Goal: Task Accomplishment & Management: Manage account settings

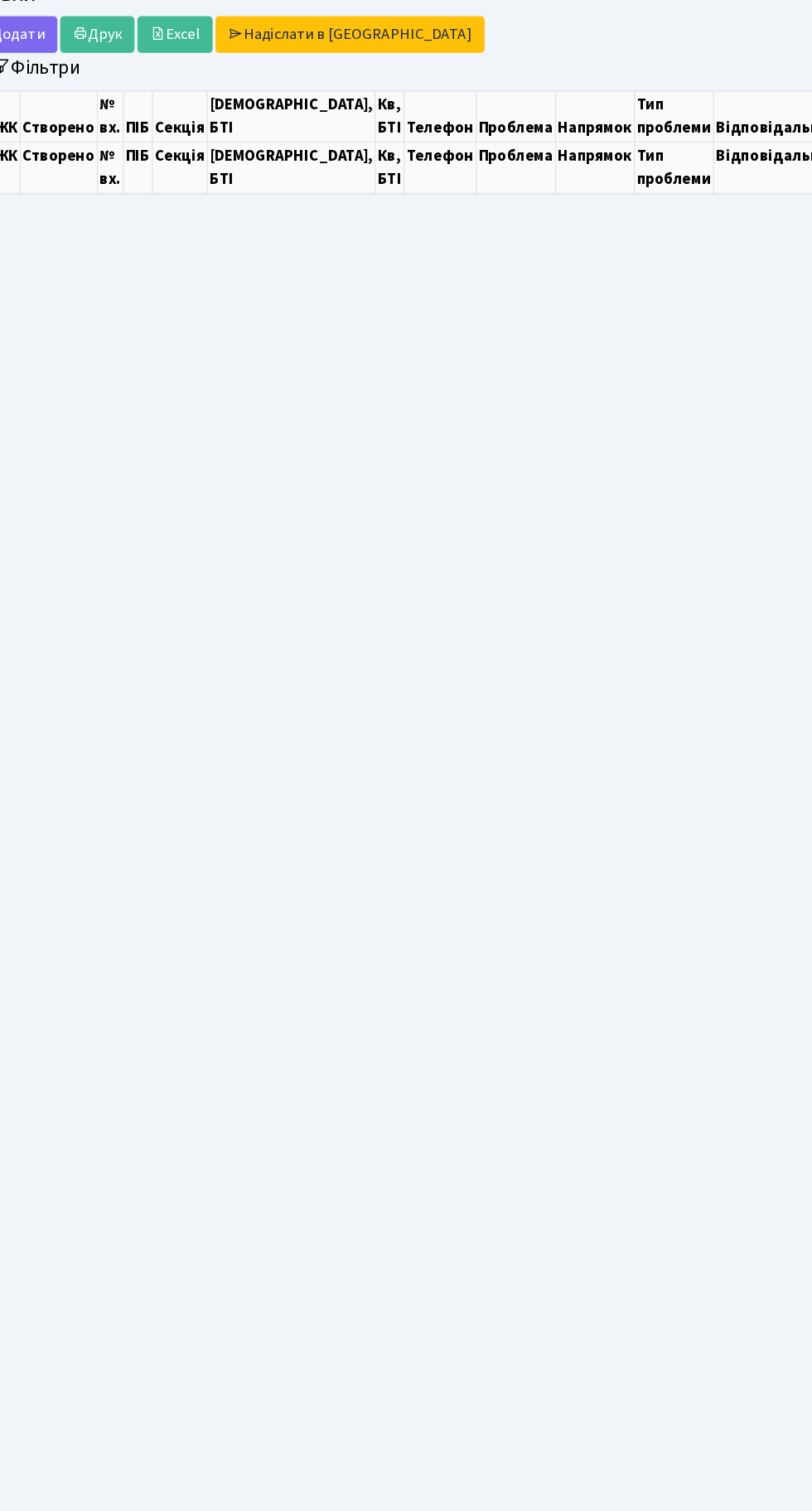
select select "25"
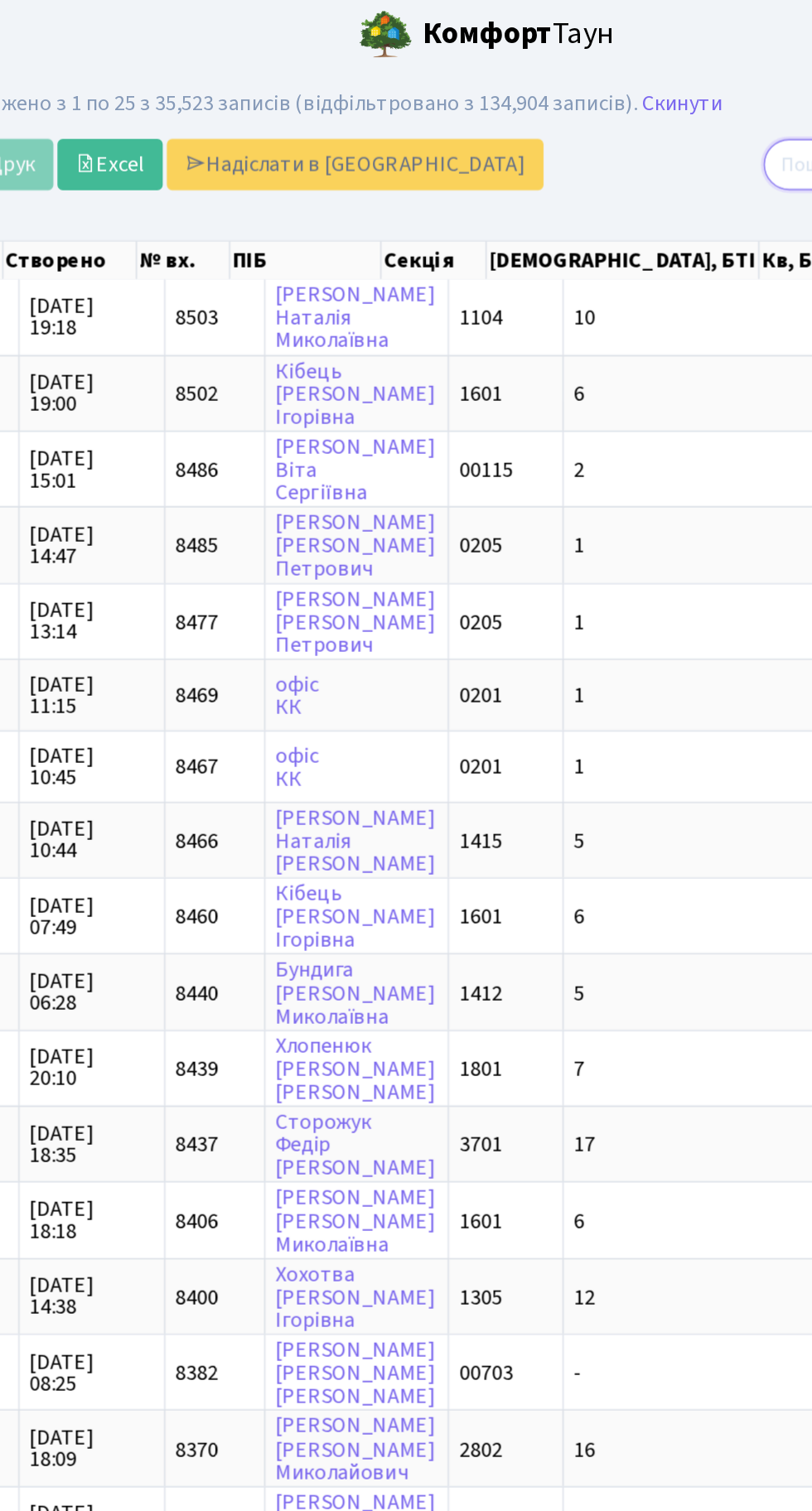
click at [676, 99] on input "search" at bounding box center [696, 103] width 179 height 32
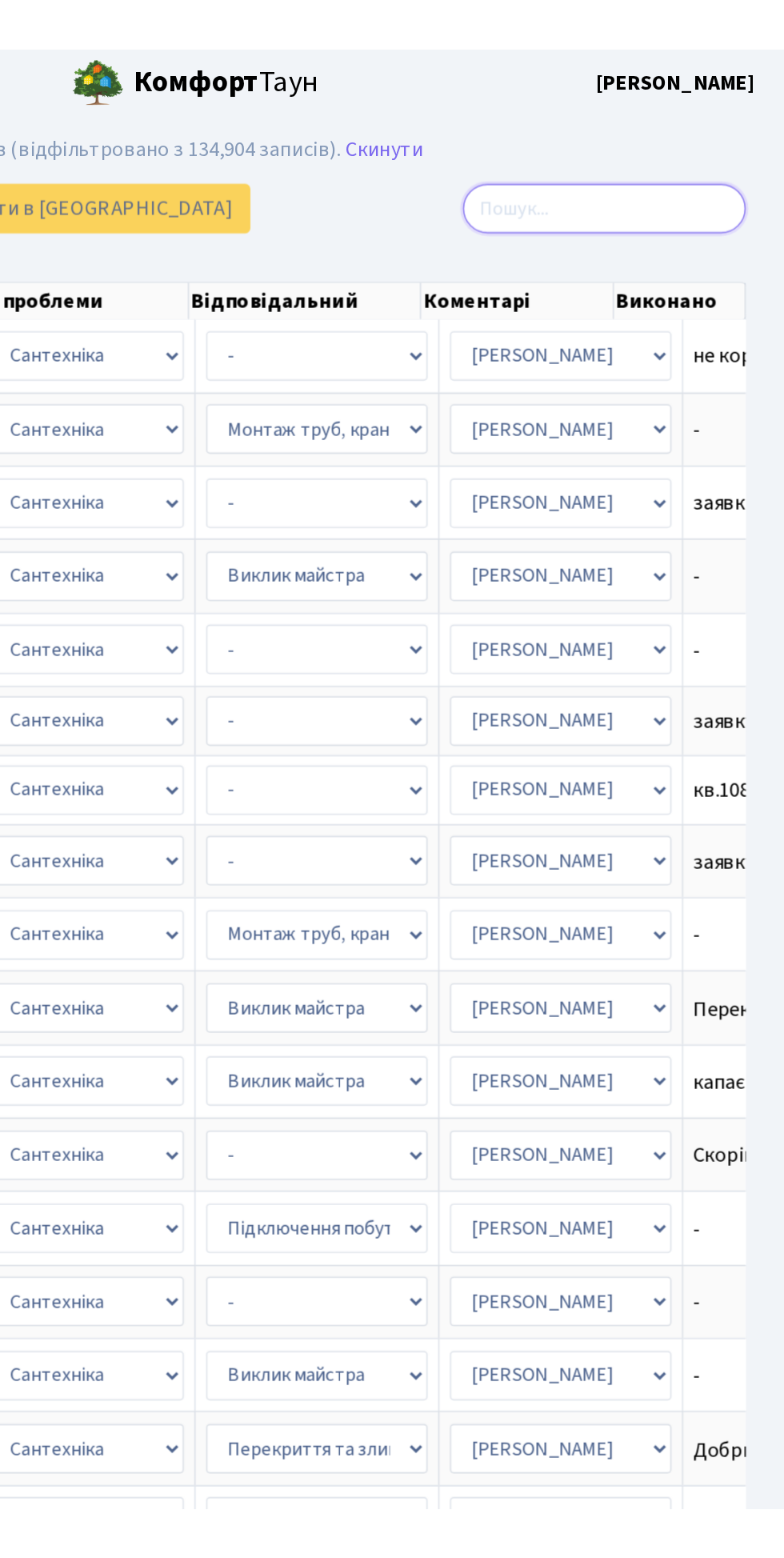
scroll to position [0, 703]
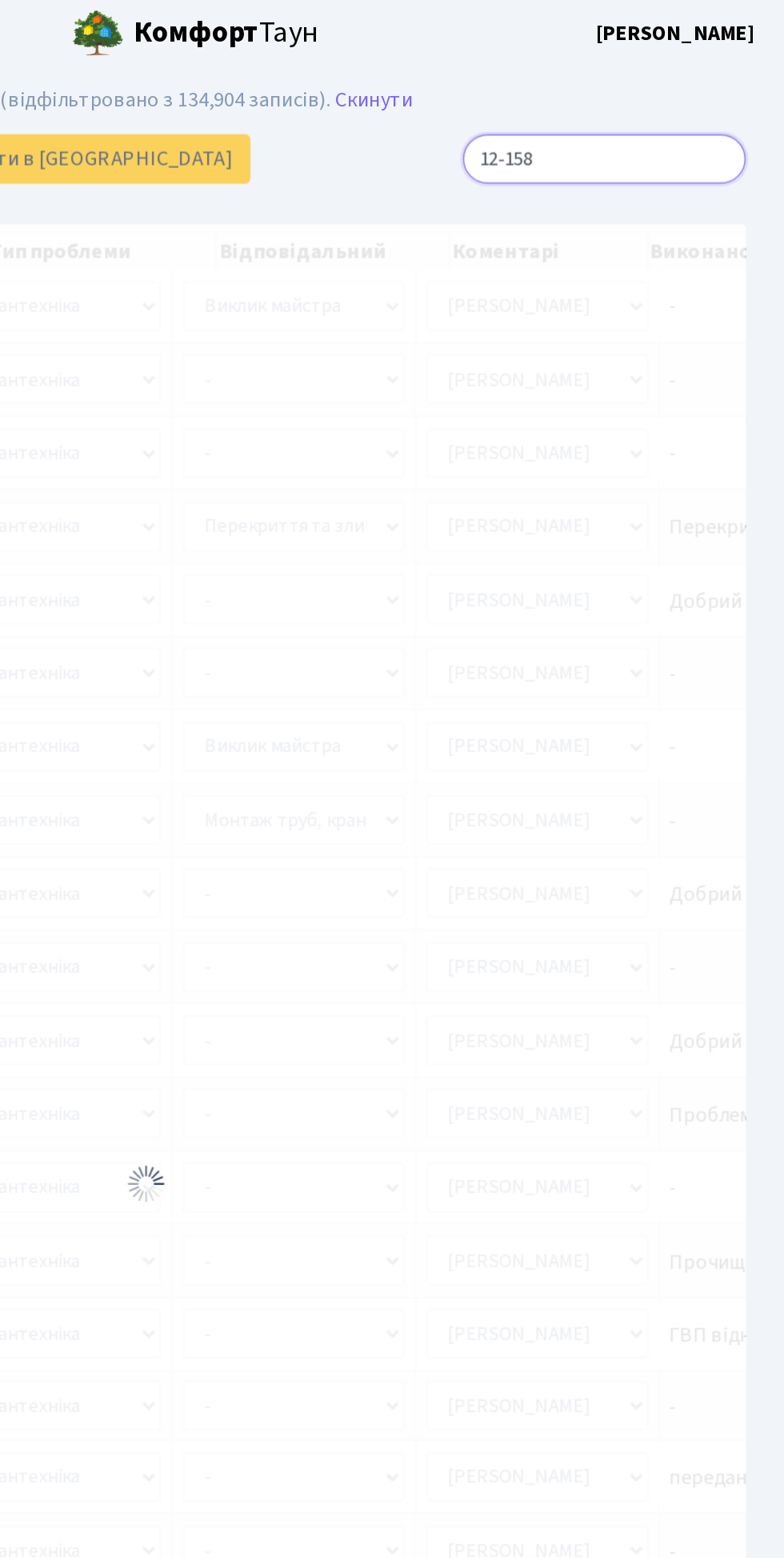
type input "12-158"
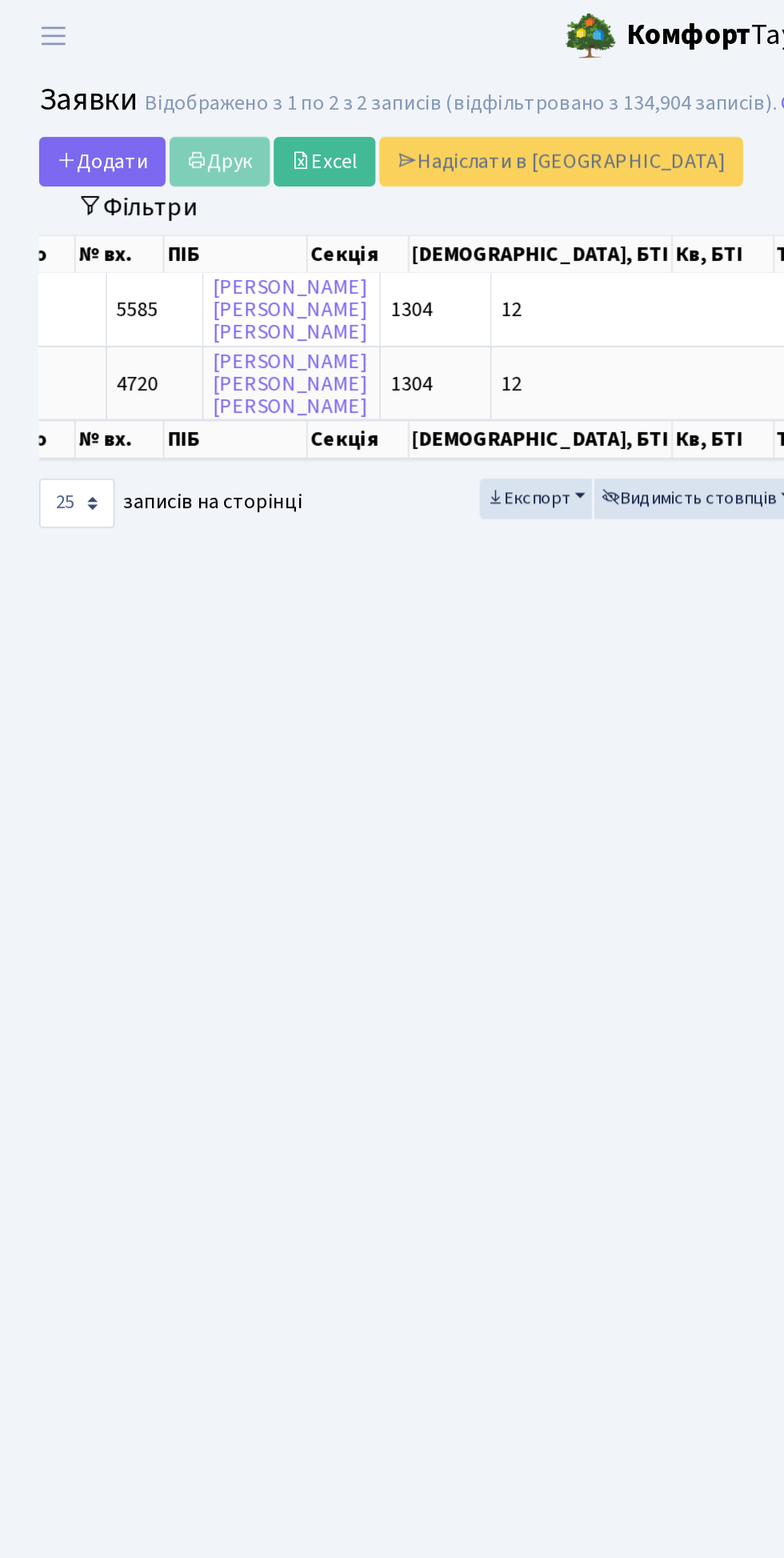
scroll to position [0, 0]
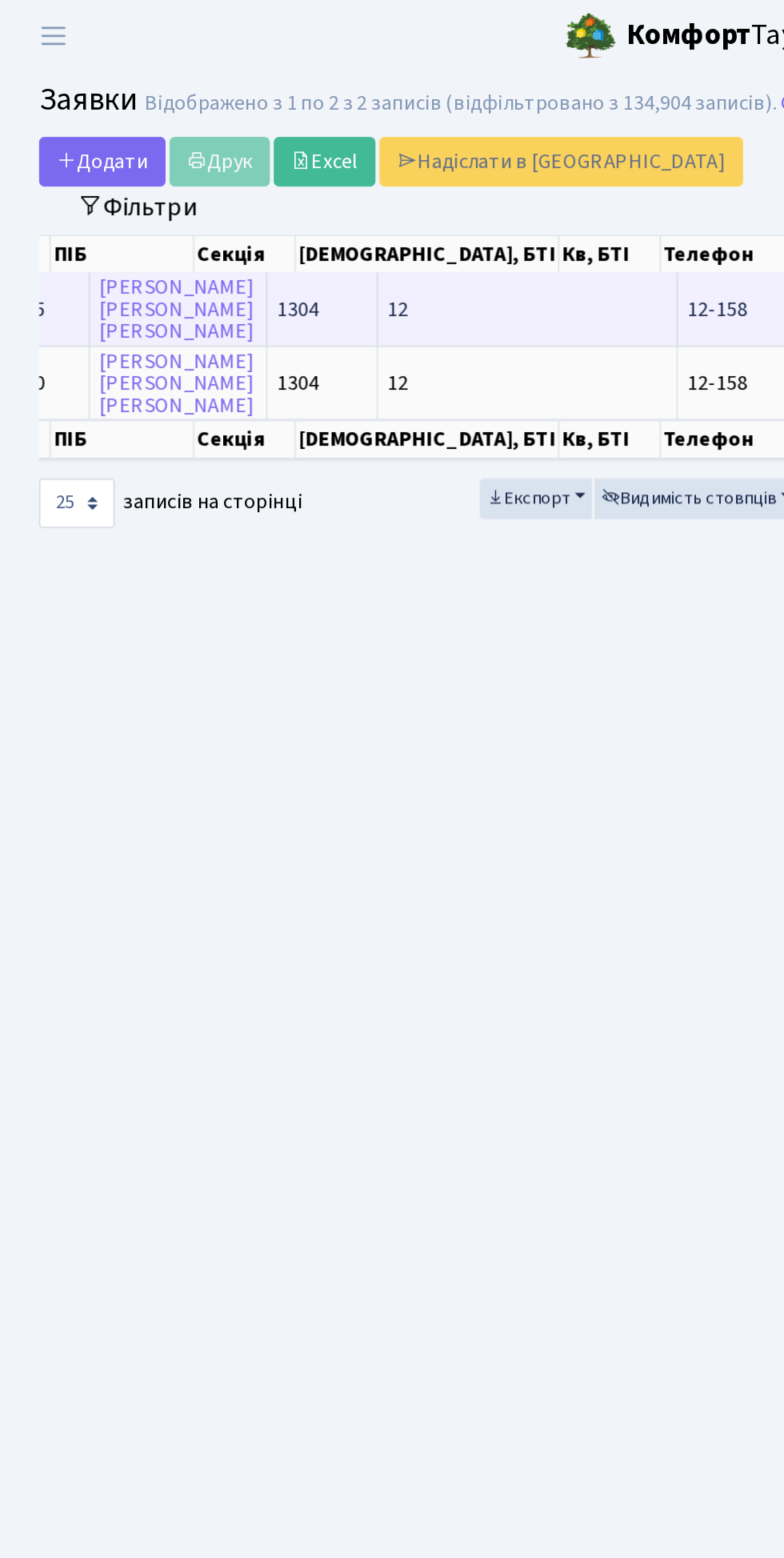
click at [416, 175] on td "12-158" at bounding box center [450, 188] width 68 height 44
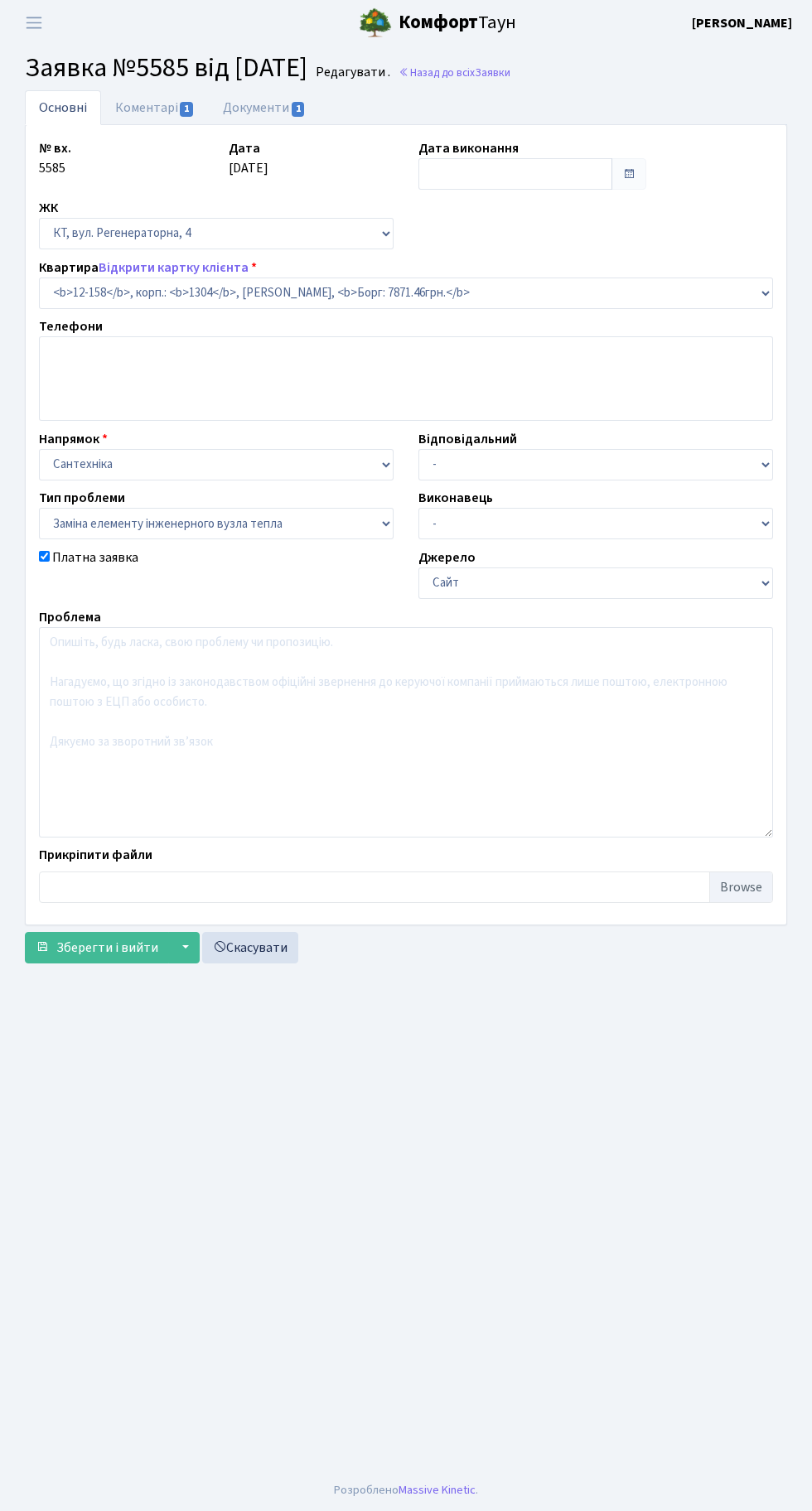
select select "7265"
select select "31"
type input "[DATE]"
checkbox input "true"
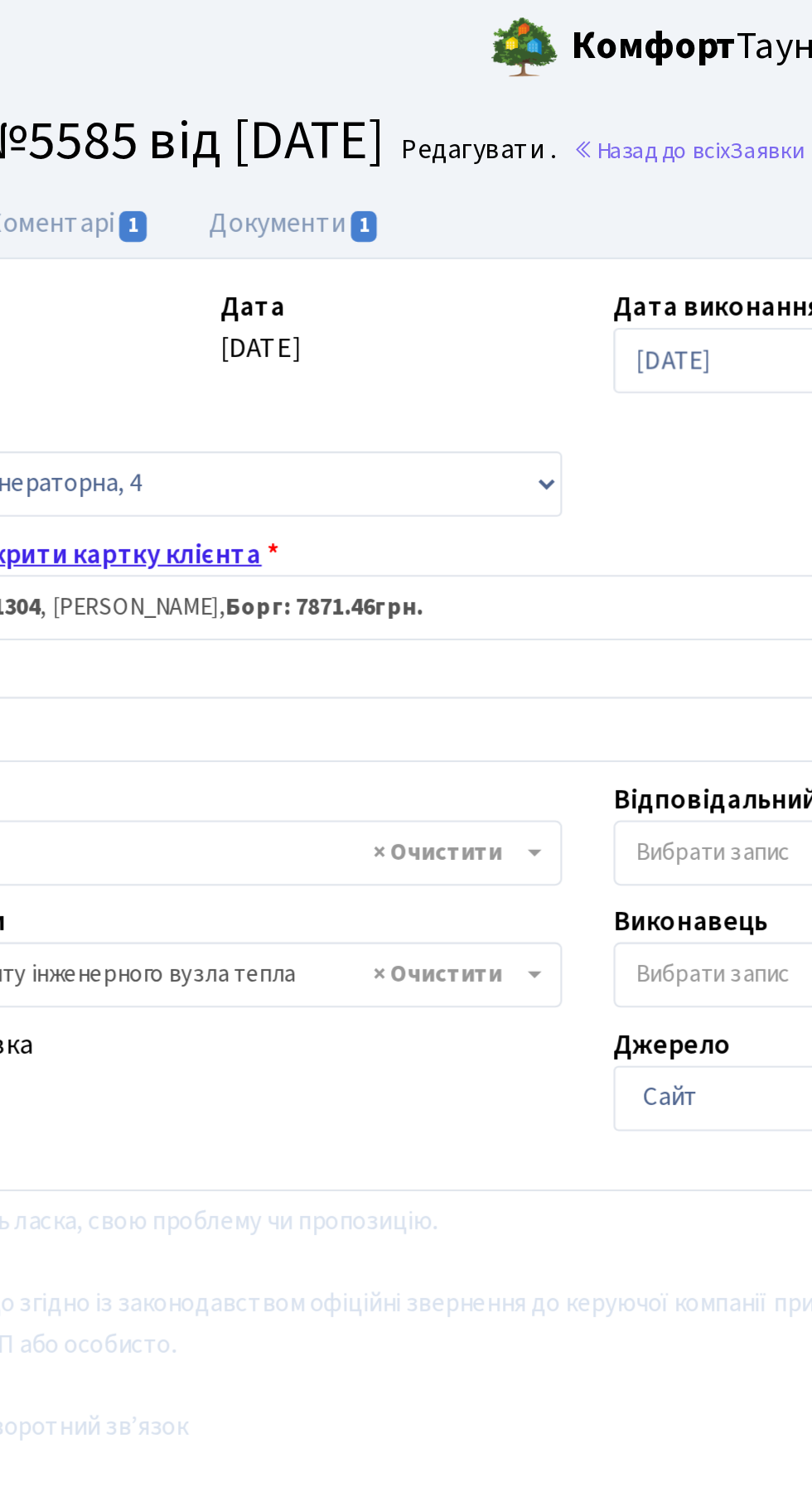
click at [208, 267] on link "Відкрити картку клієнта" at bounding box center [173, 268] width 150 height 19
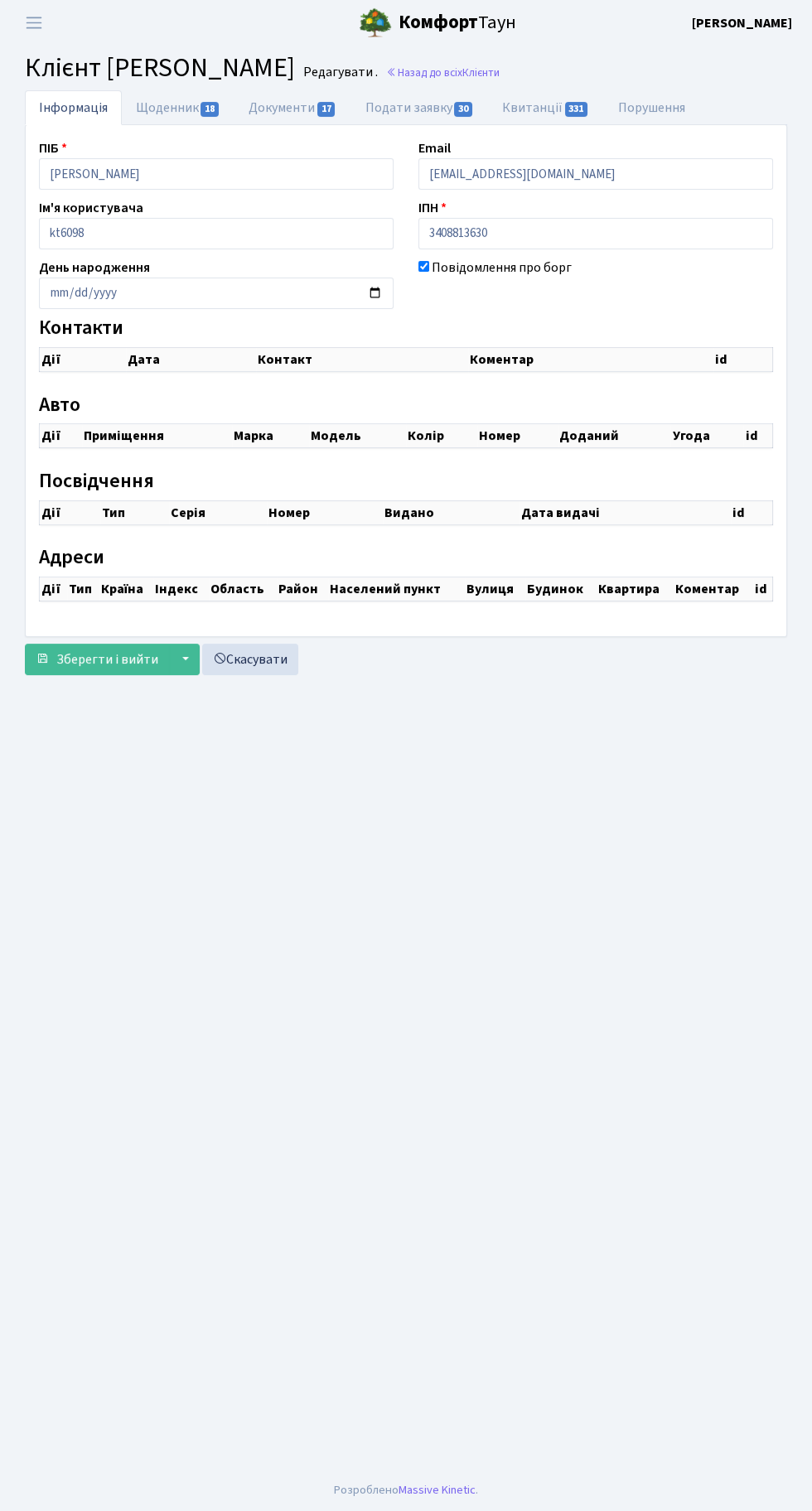
checkbox input "true"
